Goal: Task Accomplishment & Management: Use online tool/utility

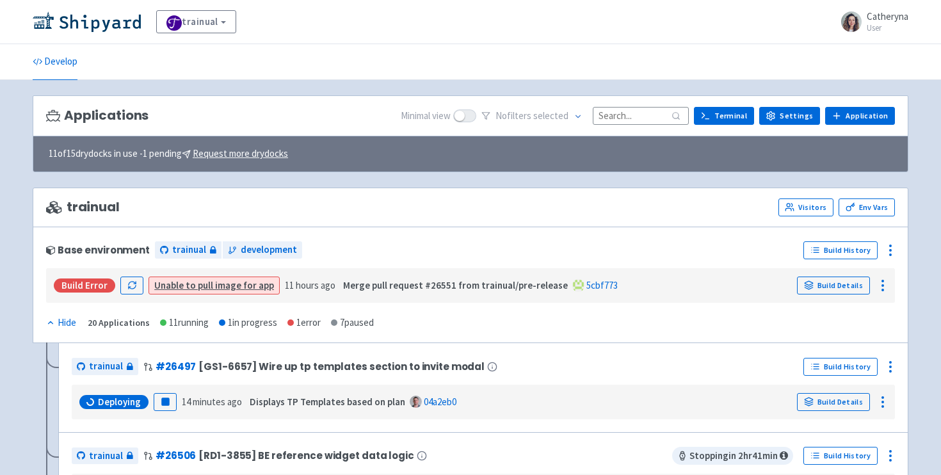
click at [666, 106] on div "No filter s selected" at bounding box center [584, 116] width 207 height 20
click at [645, 122] on input at bounding box center [641, 115] width 96 height 17
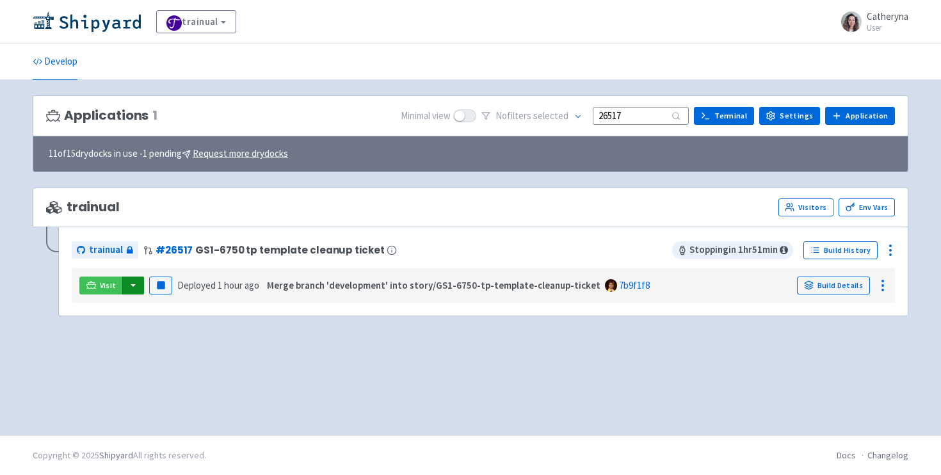
type input "26517"
click at [131, 285] on button "button" at bounding box center [133, 286] width 22 height 18
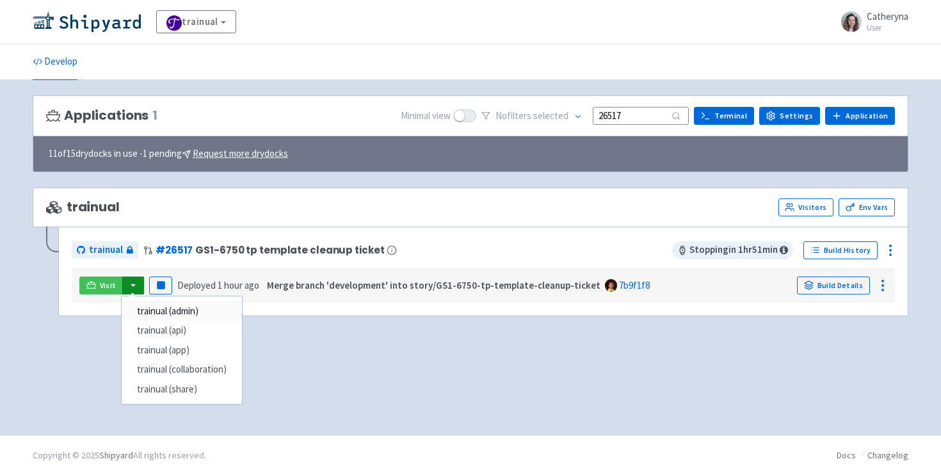
click at [182, 314] on link "trainual (admin)" at bounding box center [182, 312] width 120 height 20
